Goal: Task Accomplishment & Management: Manage account settings

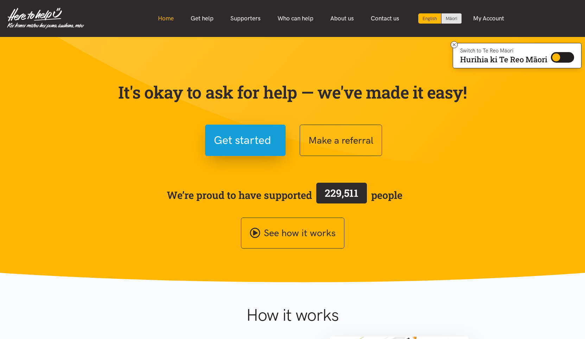
click at [162, 17] on link "Home" at bounding box center [165, 18] width 33 height 15
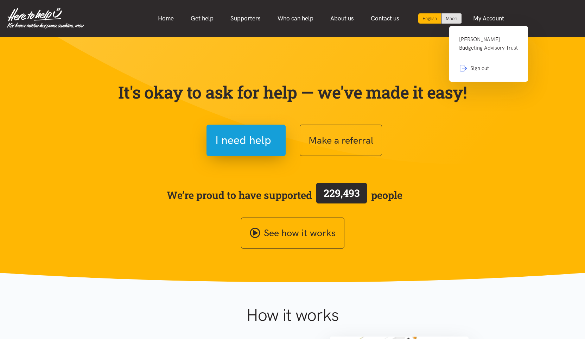
click at [473, 44] on link "Hamilton Budgeting Advisory Trust" at bounding box center [488, 46] width 59 height 23
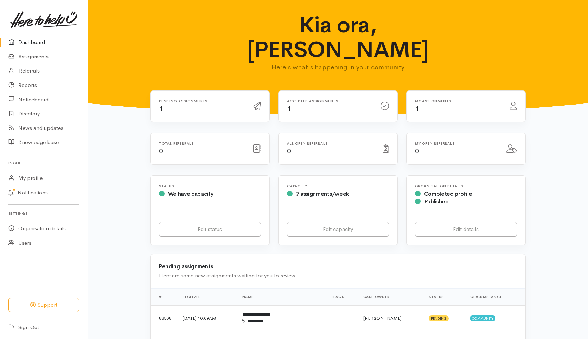
click at [175, 99] on h6 "Pending assignments" at bounding box center [201, 101] width 85 height 4
click at [32, 54] on link "Assignments" at bounding box center [44, 57] width 88 height 14
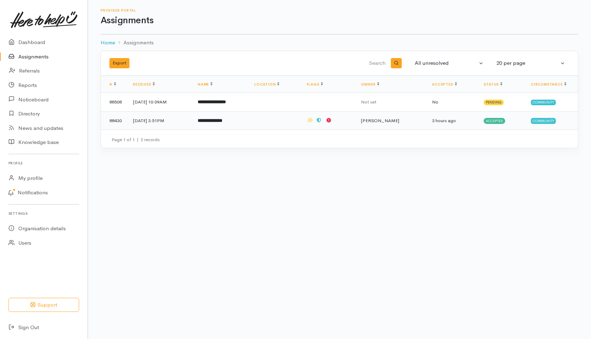
click at [156, 121] on td "[DATE] 3:51PM" at bounding box center [159, 120] width 65 height 18
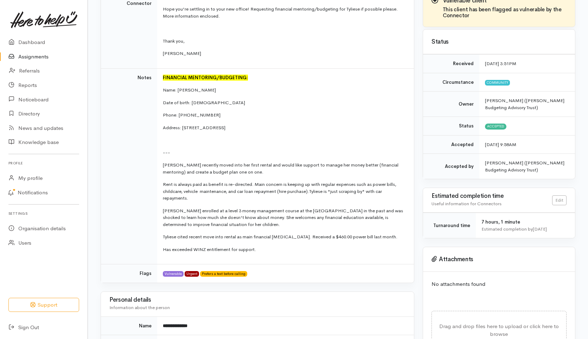
scroll to position [141, 0]
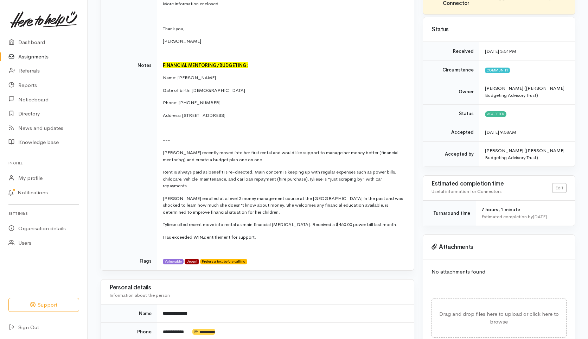
click at [162, 151] on td "FINANCIAL MENTORING/BUDGETING: Name: Tyliese Pihama Date of birth: 18.09.2001 P…" at bounding box center [285, 154] width 257 height 196
drag, startPoint x: 165, startPoint y: 151, endPoint x: 259, endPoint y: 234, distance: 125.8
click at [259, 234] on td "FINANCIAL MENTORING/BUDGETING: Name: Tyliese Pihama Date of birth: 18.09.2001 P…" at bounding box center [285, 154] width 257 height 196
copy td "yliese recently moved into her first rental and would like support to manage he…"
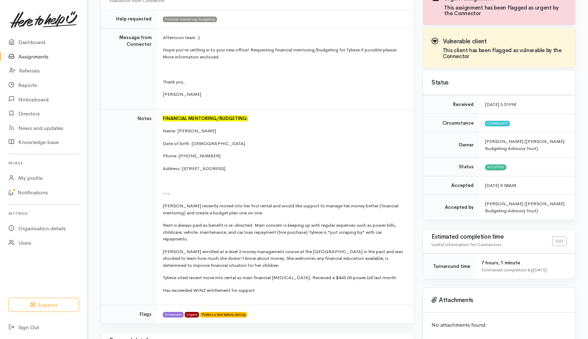
scroll to position [105, 0]
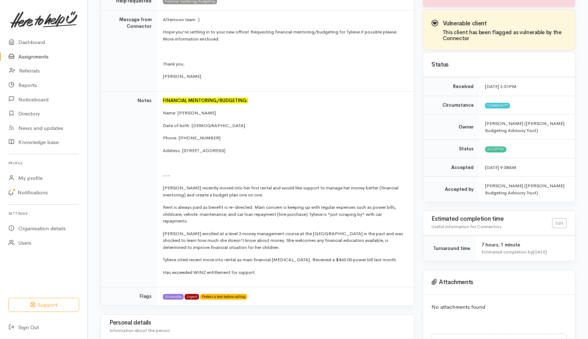
click at [330, 121] on td "FINANCIAL MENTORING/BUDGETING: Name: Tyliese Pihama Date of birth: 18.09.2001 P…" at bounding box center [285, 189] width 257 height 196
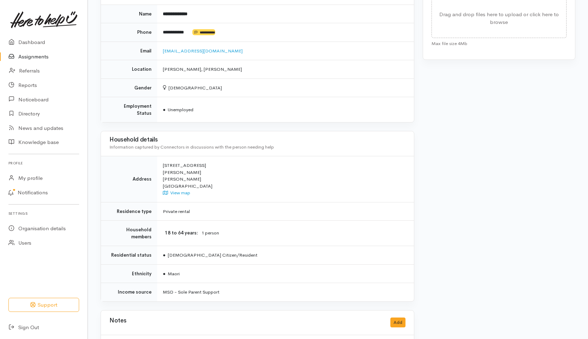
scroll to position [467, 0]
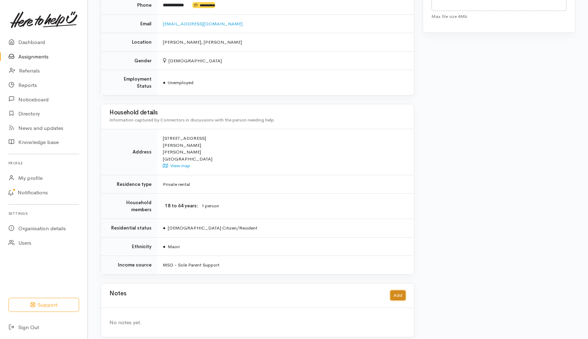
click at [398, 290] on button "Add" at bounding box center [397, 295] width 15 height 10
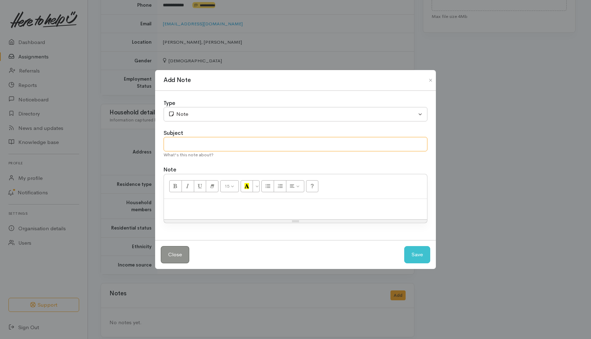
click at [185, 142] on input "text" at bounding box center [295, 144] width 264 height 14
type input "appointment booked for 15/09/25"
click at [421, 262] on button "Save" at bounding box center [417, 254] width 26 height 17
drag, startPoint x: 252, startPoint y: 144, endPoint x: 167, endPoint y: 148, distance: 85.2
click at [167, 148] on input "appointment booked for 15/09/25" at bounding box center [295, 144] width 264 height 14
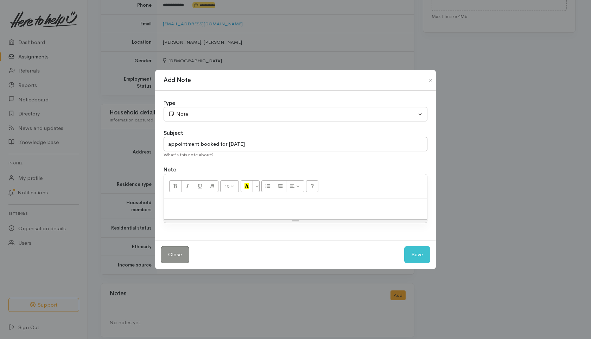
click at [182, 203] on p at bounding box center [295, 206] width 256 height 8
paste div
click at [417, 256] on button "Save" at bounding box center [417, 254] width 26 height 17
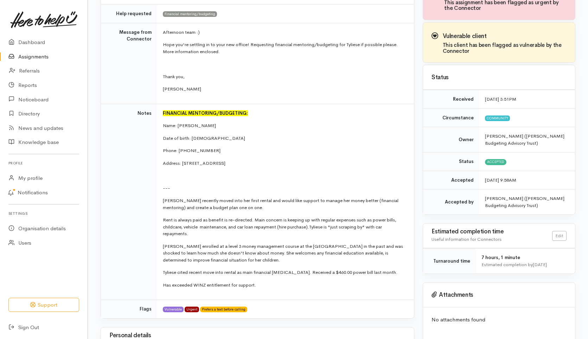
scroll to position [44, 0]
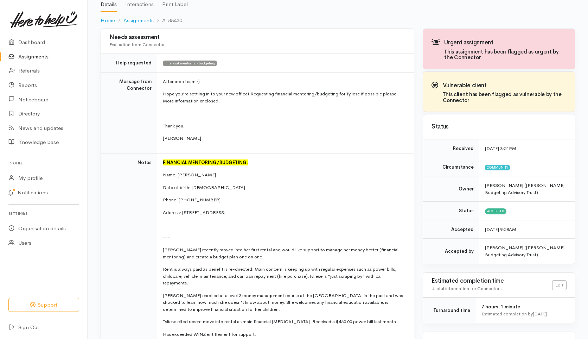
click at [22, 55] on link "Assignments" at bounding box center [44, 57] width 88 height 14
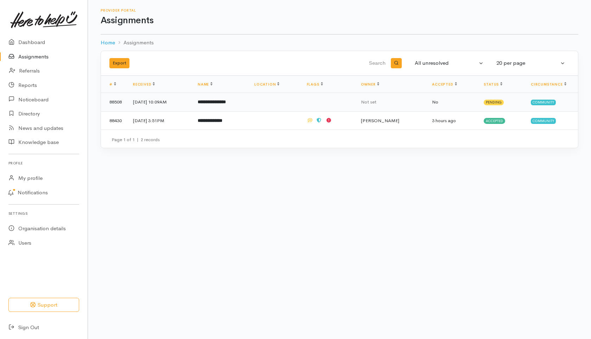
click at [171, 101] on td "8 Sep 2025, 10:09AM" at bounding box center [159, 102] width 65 height 19
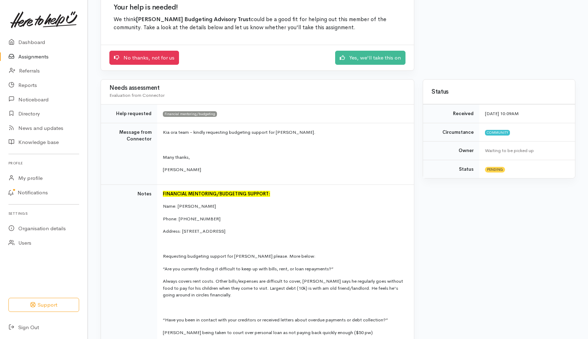
scroll to position [105, 0]
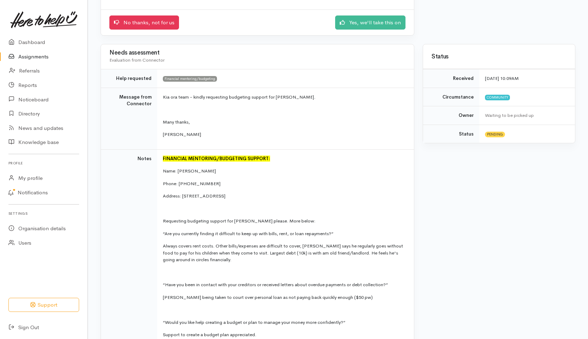
drag, startPoint x: 224, startPoint y: 172, endPoint x: 178, endPoint y: 169, distance: 46.8
click at [178, 169] on p "Name: [PERSON_NAME]" at bounding box center [284, 170] width 243 height 7
copy p "[PERSON_NAME]"
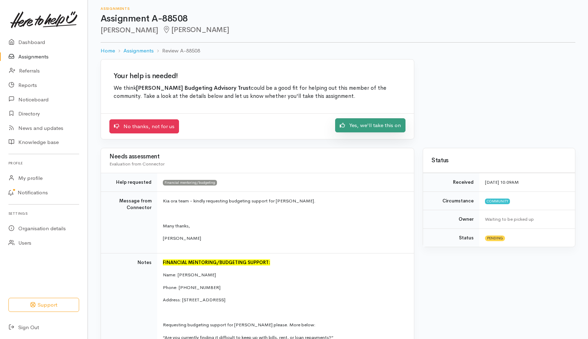
scroll to position [0, 0]
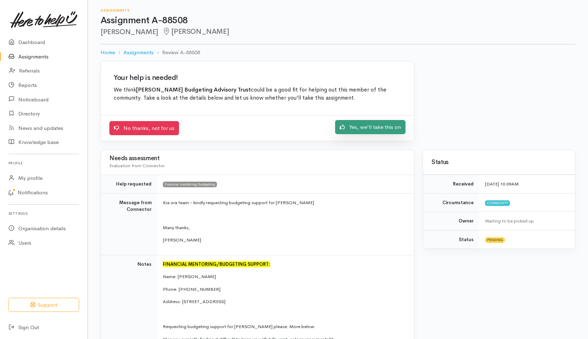
click at [378, 127] on link "Yes, we'll take this on" at bounding box center [370, 127] width 70 height 14
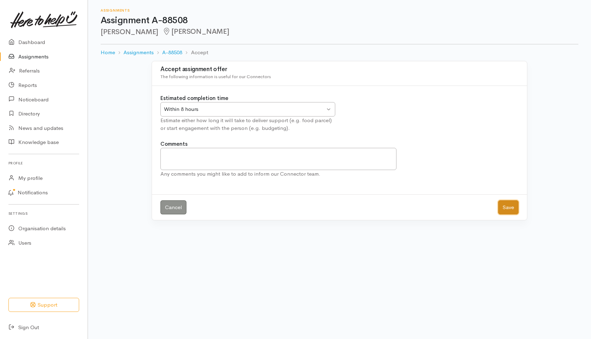
click at [515, 208] on button "Save" at bounding box center [508, 207] width 20 height 14
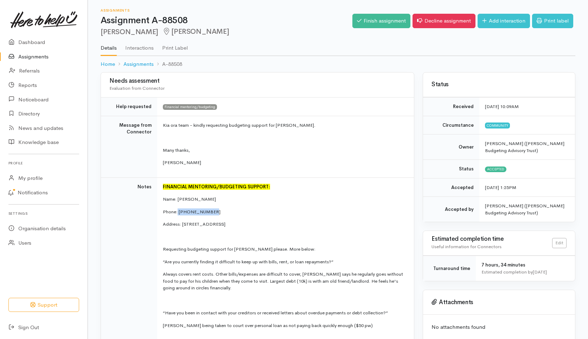
drag, startPoint x: 220, startPoint y: 214, endPoint x: 177, endPoint y: 213, distance: 42.5
click at [177, 213] on p "Phone: [PHONE_NUMBER]" at bounding box center [284, 211] width 243 height 7
copy p "[PHONE_NUMBER]"
click at [140, 310] on td "Notes" at bounding box center [129, 334] width 56 height 314
